Goal: Task Accomplishment & Management: Use online tool/utility

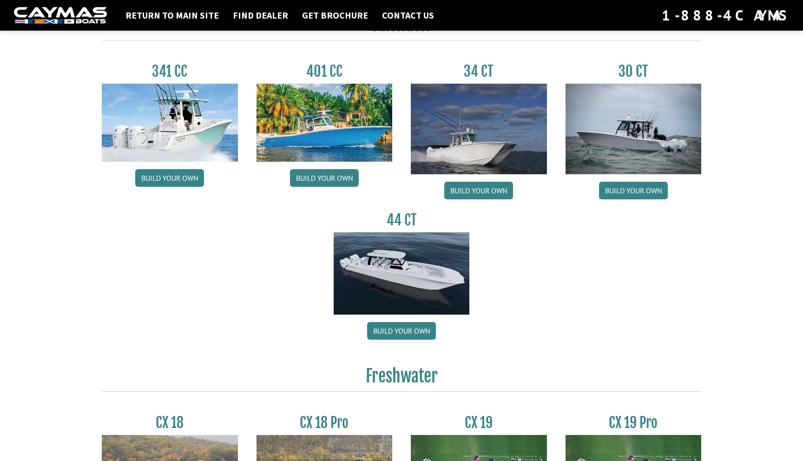
scroll to position [439, 0]
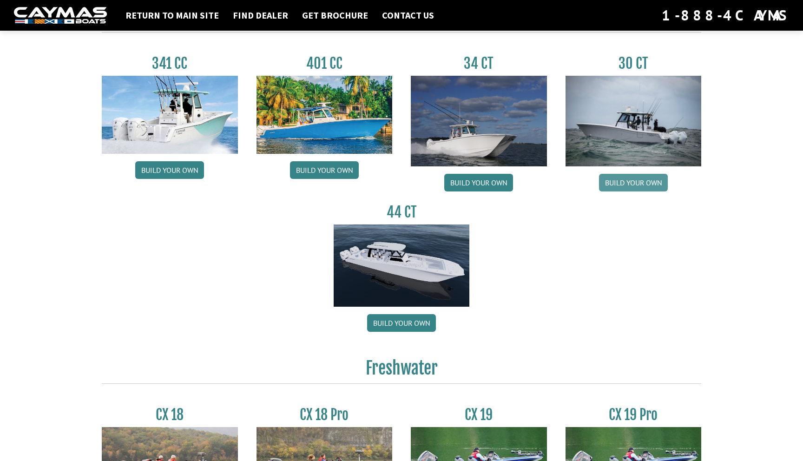
click at [633, 188] on link "Build your own" at bounding box center [633, 183] width 69 height 18
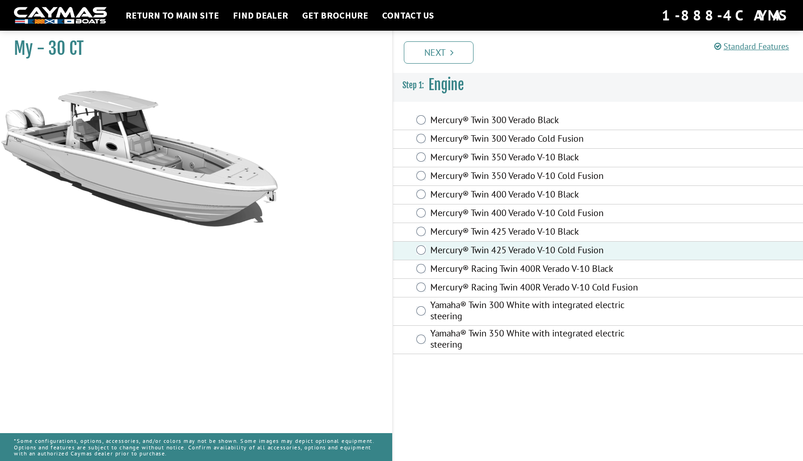
click at [229, 185] on img at bounding box center [139, 210] width 279 height 279
click at [485, 396] on div "Standard Features Standard Features CAYMAS 30 CT SPECIFICATIONS Length - 30' 6"…" at bounding box center [606, 243] width 411 height 434
click at [444, 49] on link "Next" at bounding box center [439, 52] width 70 height 22
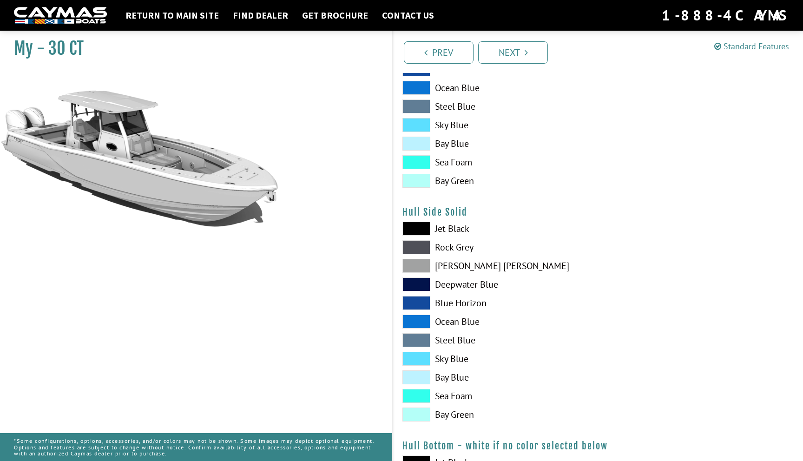
scroll to position [314, 0]
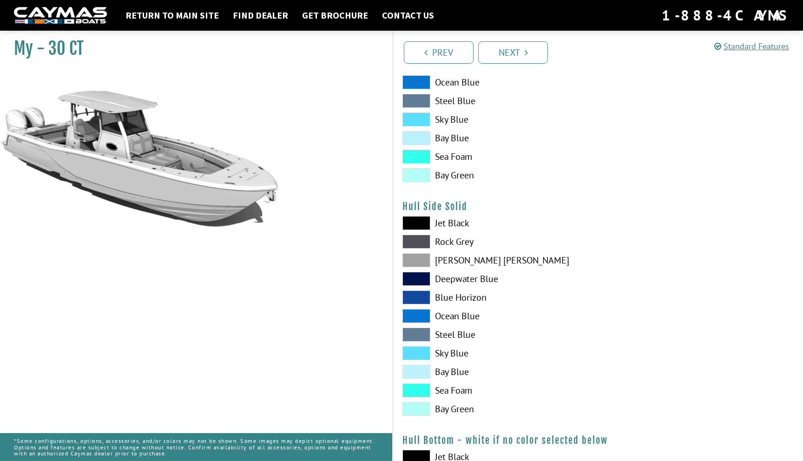
click at [424, 354] on span at bounding box center [416, 353] width 28 height 14
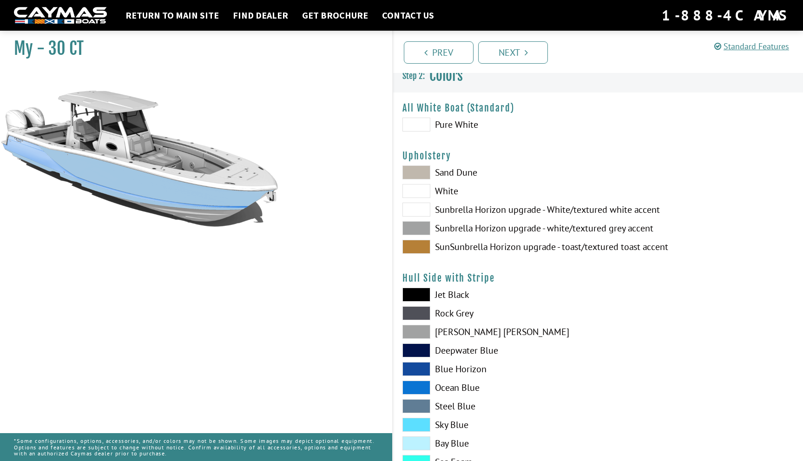
scroll to position [0, 0]
